Goal: Consume media (video, audio): Consume media (video, audio)

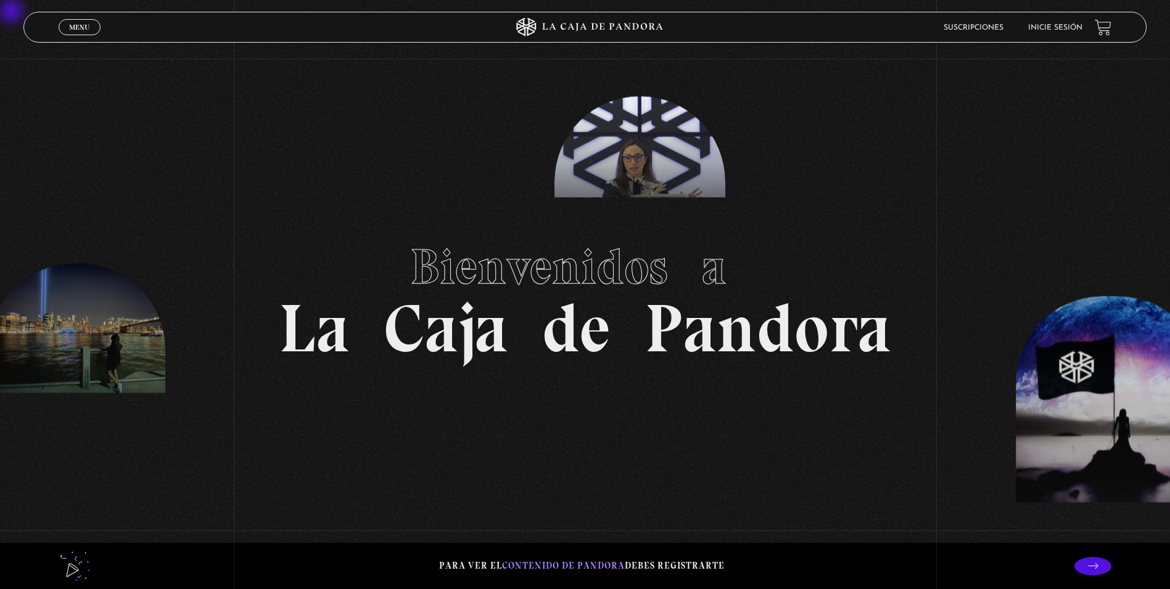
click at [523, 25] on link "Inicie sesión" at bounding box center [1055, 27] width 54 height 7
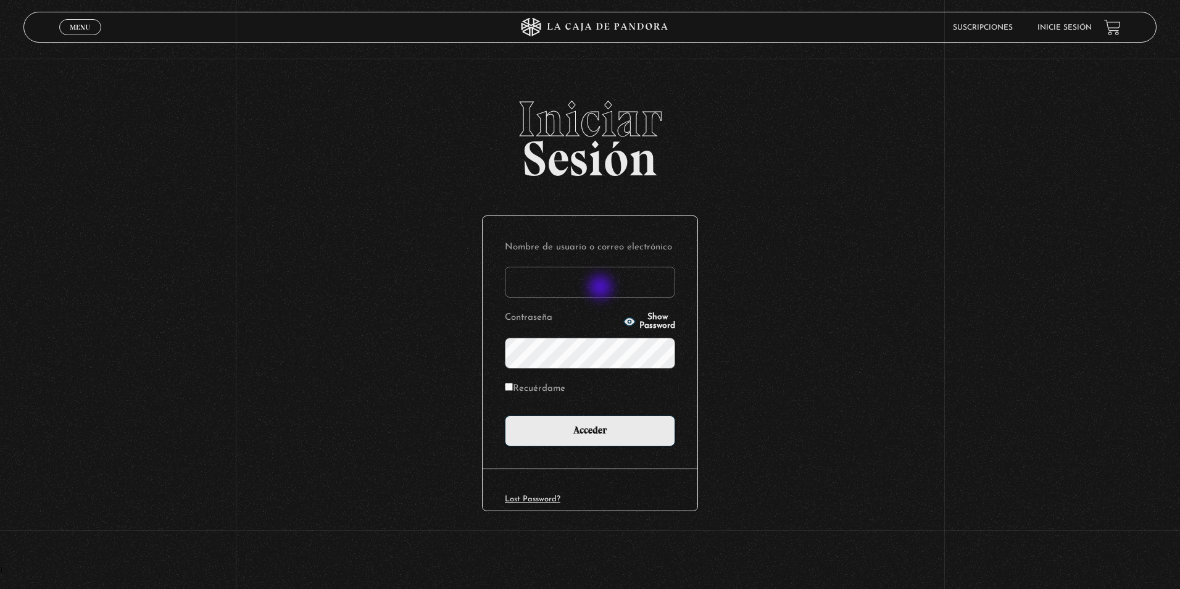
click at [601, 288] on input "Nombre de usuario o correo electrónico" at bounding box center [590, 281] width 170 height 31
type input "[EMAIL_ADDRESS][DOMAIN_NAME]"
click at [505, 415] on input "Acceder" at bounding box center [590, 430] width 170 height 31
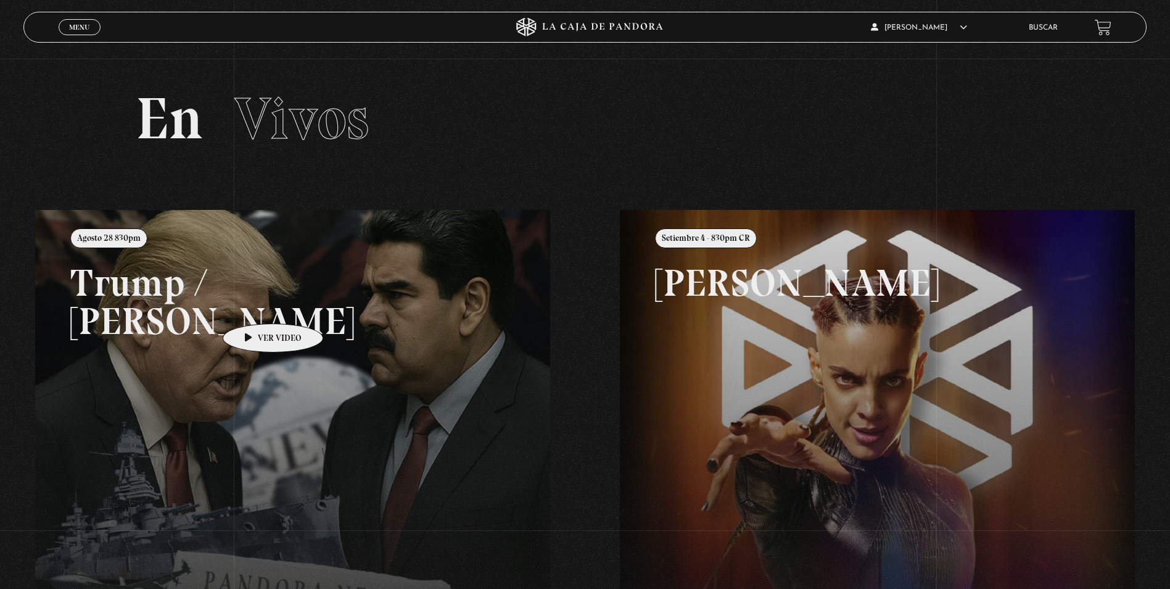
click at [254, 304] on link at bounding box center [620, 504] width 1170 height 589
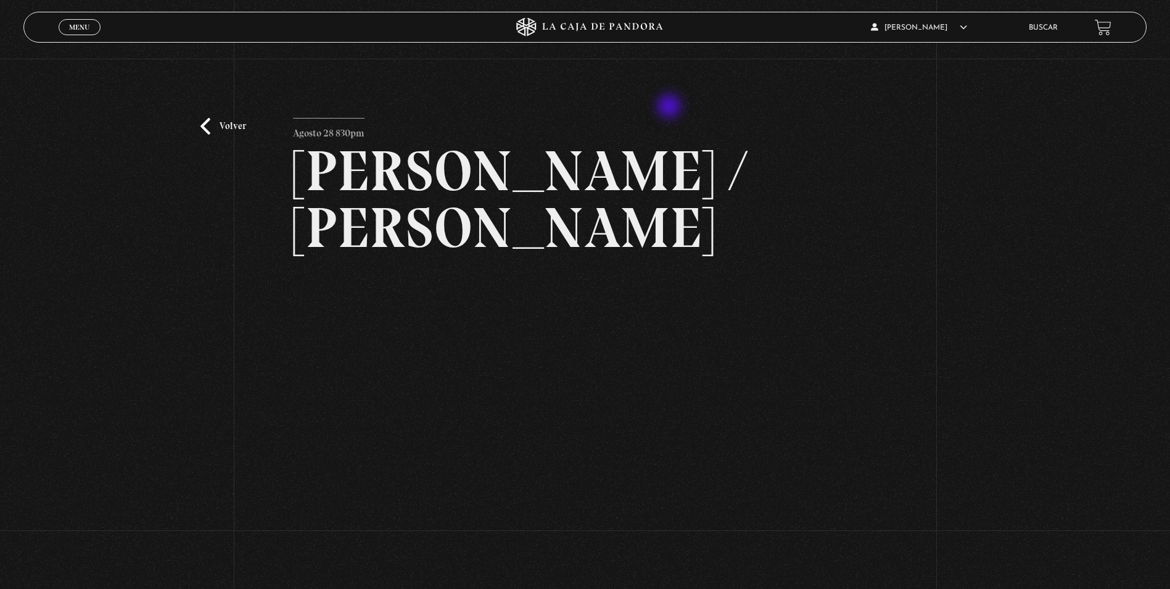
click at [671, 107] on div "Volver Agosto 28 830pm Trump / Maduro" at bounding box center [585, 343] width 1170 height 569
